Goal: Complete application form

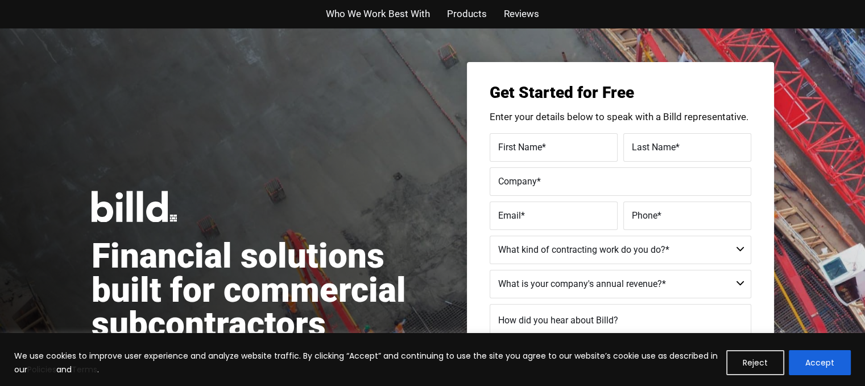
click at [404, 16] on span "Who We Work Best With" at bounding box center [378, 14] width 104 height 16
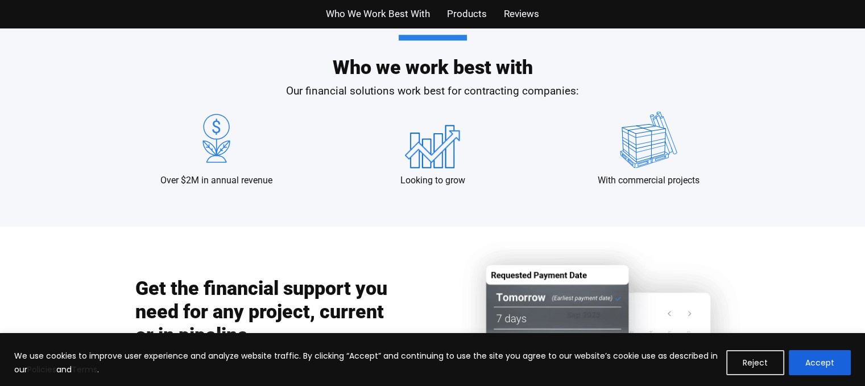
click at [465, 21] on span "Products" at bounding box center [467, 14] width 40 height 16
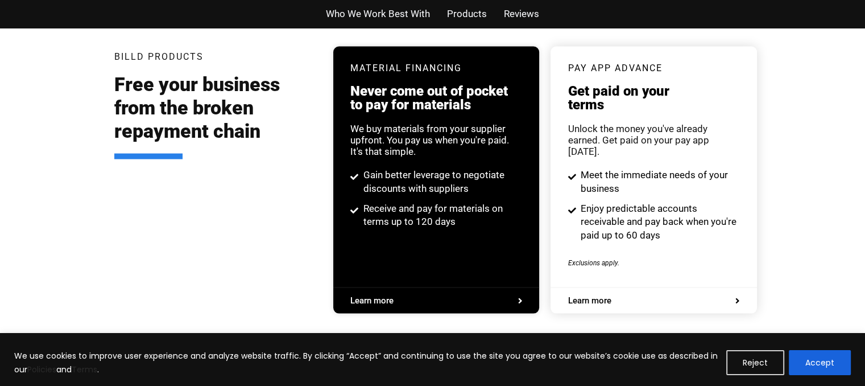
scroll to position [2216, 0]
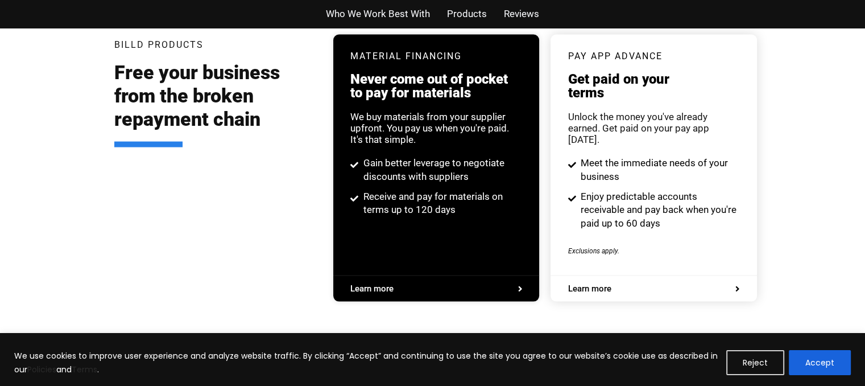
click at [530, 16] on span "Reviews" at bounding box center [521, 14] width 35 height 16
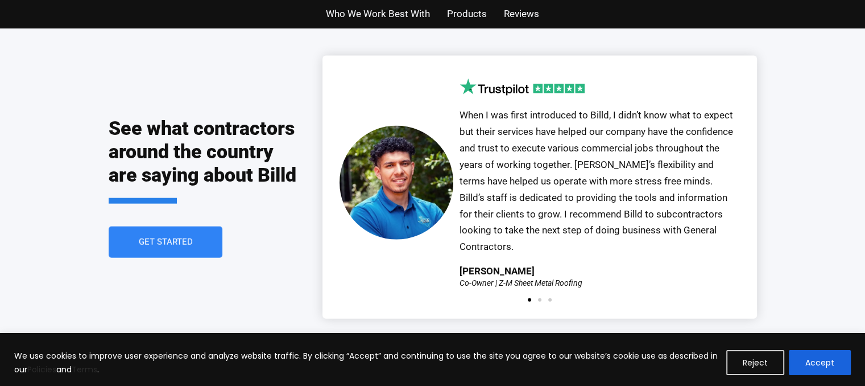
scroll to position [2551, 0]
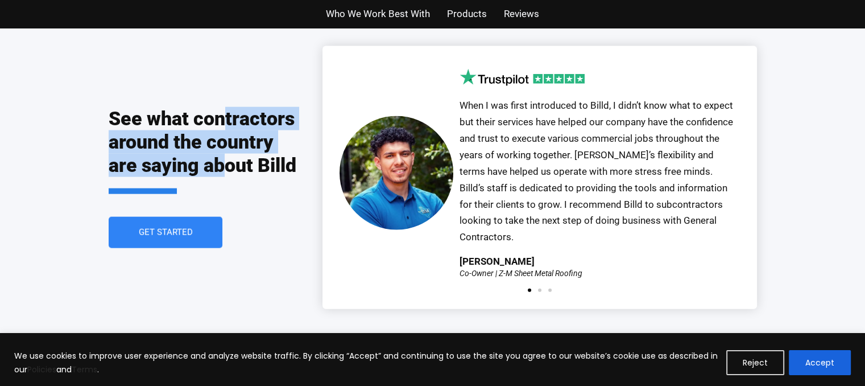
drag, startPoint x: 221, startPoint y: 93, endPoint x: 205, endPoint y: 183, distance: 91.3
click at [205, 183] on div "See what contractors around the country are saying about Billd" at bounding box center [204, 161] width 191 height 109
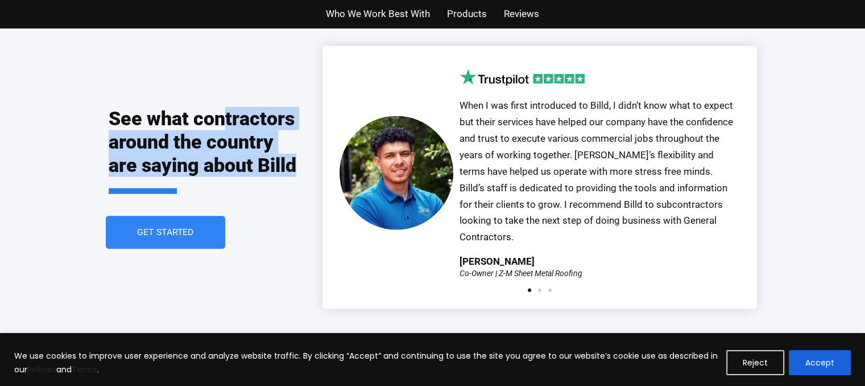
click at [189, 219] on link "Get Started" at bounding box center [165, 232] width 119 height 33
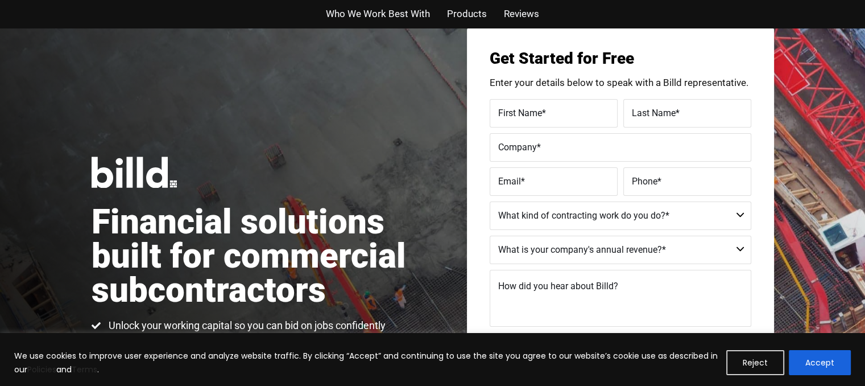
scroll to position [27, 0]
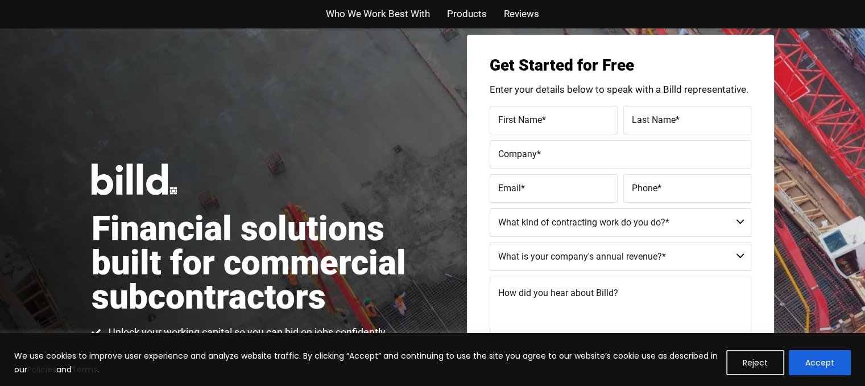
click at [189, 219] on h1 "Financial solutions built for commercial subcontractors" at bounding box center [262, 263] width 341 height 102
click at [594, 227] on select "Commercial Commercial and Residential Residential Not a Contractor" at bounding box center [621, 222] width 262 height 28
select select "Not a Contractor"
click at [490, 208] on select "Commercial Commercial and Residential Residential Not a Contractor" at bounding box center [621, 222] width 262 height 28
click at [584, 255] on select "$40M + $25M - $40M $8M - $25M $4M - $8M $2M - $4M $1M - $2M Less than $1M" at bounding box center [621, 256] width 262 height 28
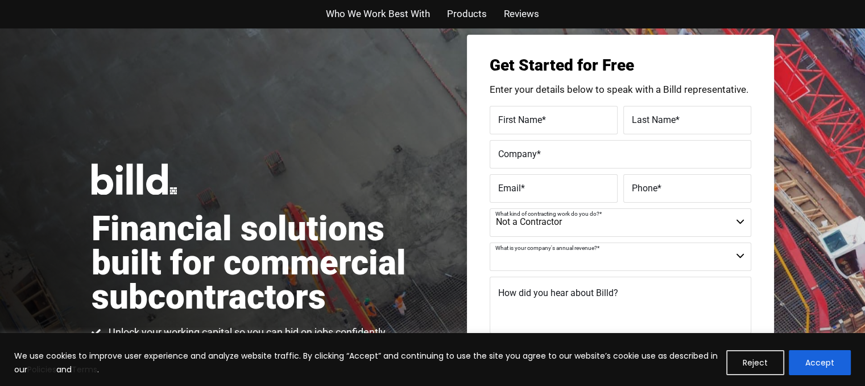
click at [584, 255] on select "$40M + $25M - $40M $8M - $25M $4M - $8M $2M - $4M $1M - $2M Less than $1M" at bounding box center [621, 256] width 262 height 28
select select "$1M - $2M"
click at [490, 242] on select "$40M + $25M - $40M $8M - $25M $4M - $8M $2M - $4M $1M - $2M Less than $1M" at bounding box center [621, 256] width 262 height 28
click at [523, 295] on span "How did you hear about Billd?" at bounding box center [558, 292] width 120 height 11
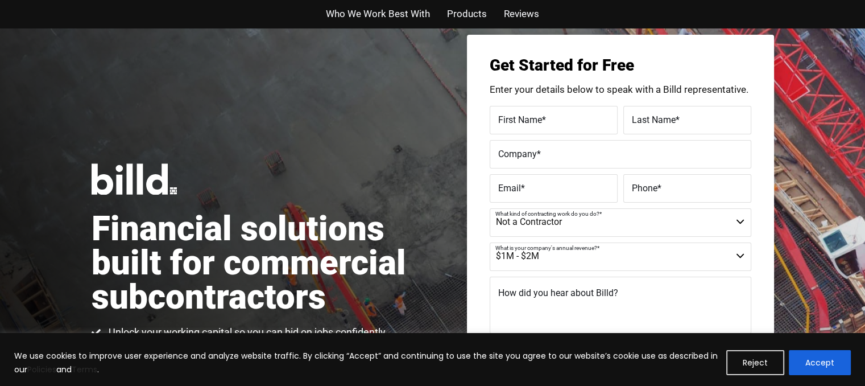
click at [523, 295] on textarea "How did you hear about Billd?" at bounding box center [621, 304] width 262 height 57
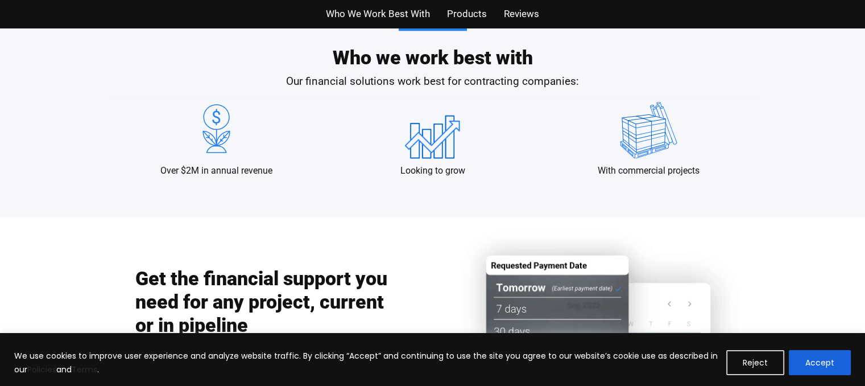
scroll to position [1149, 0]
